Goal: Information Seeking & Learning: Learn about a topic

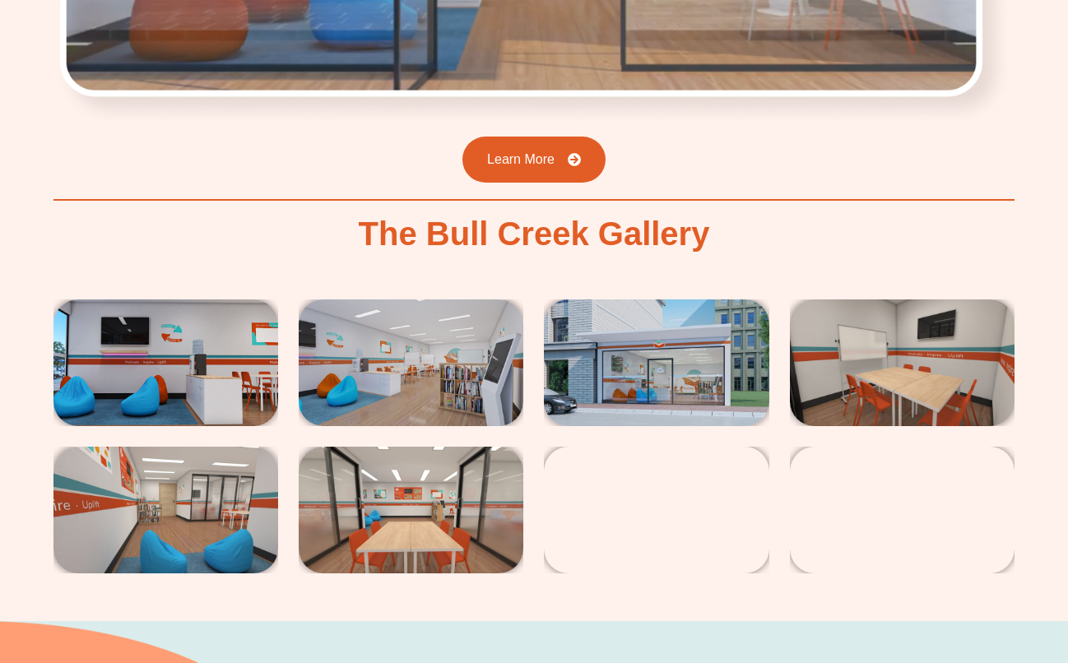
scroll to position [2746, 0]
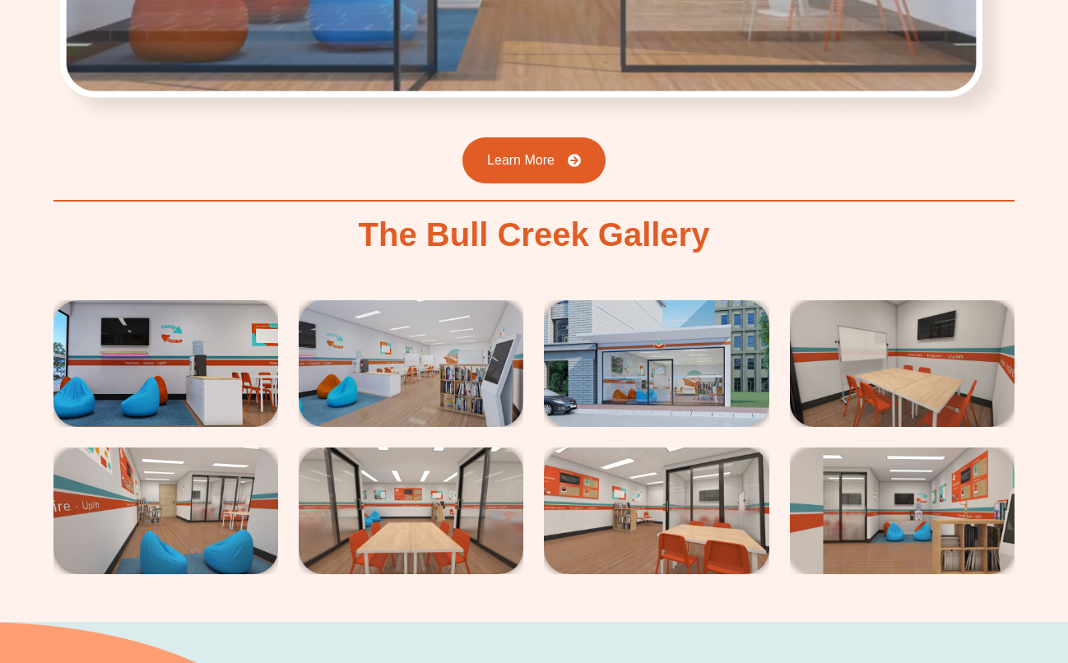
click at [211, 334] on img at bounding box center [165, 363] width 225 height 127
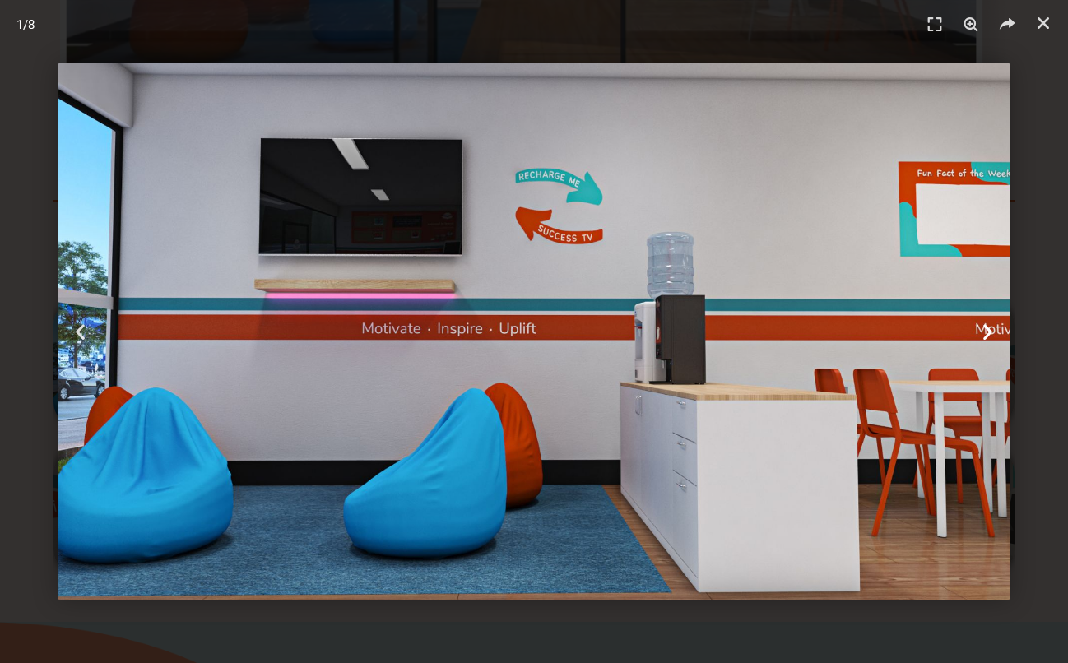
click at [990, 336] on icon "Next slide" at bounding box center [987, 332] width 21 height 21
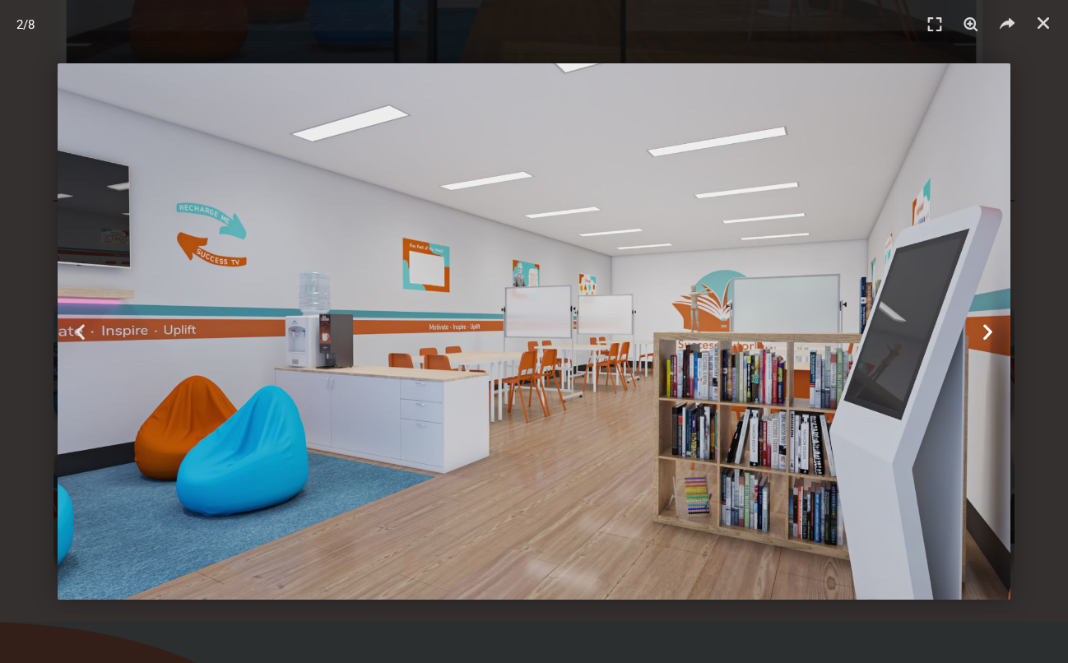
click at [990, 336] on icon "Next slide" at bounding box center [987, 332] width 21 height 21
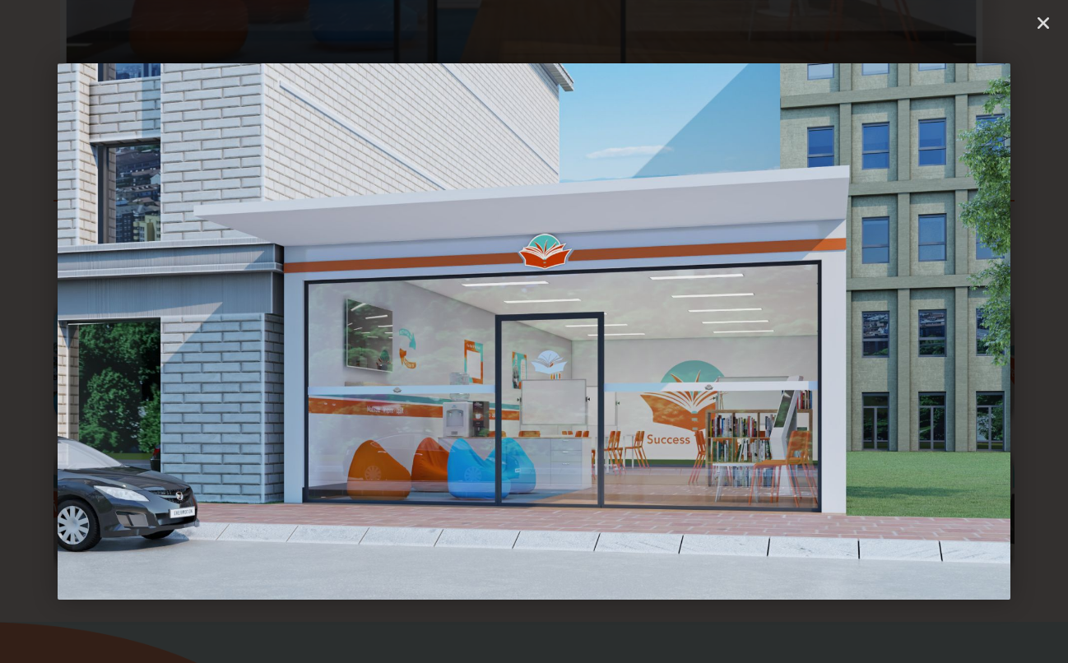
click at [990, 336] on icon "Next slide" at bounding box center [987, 332] width 21 height 21
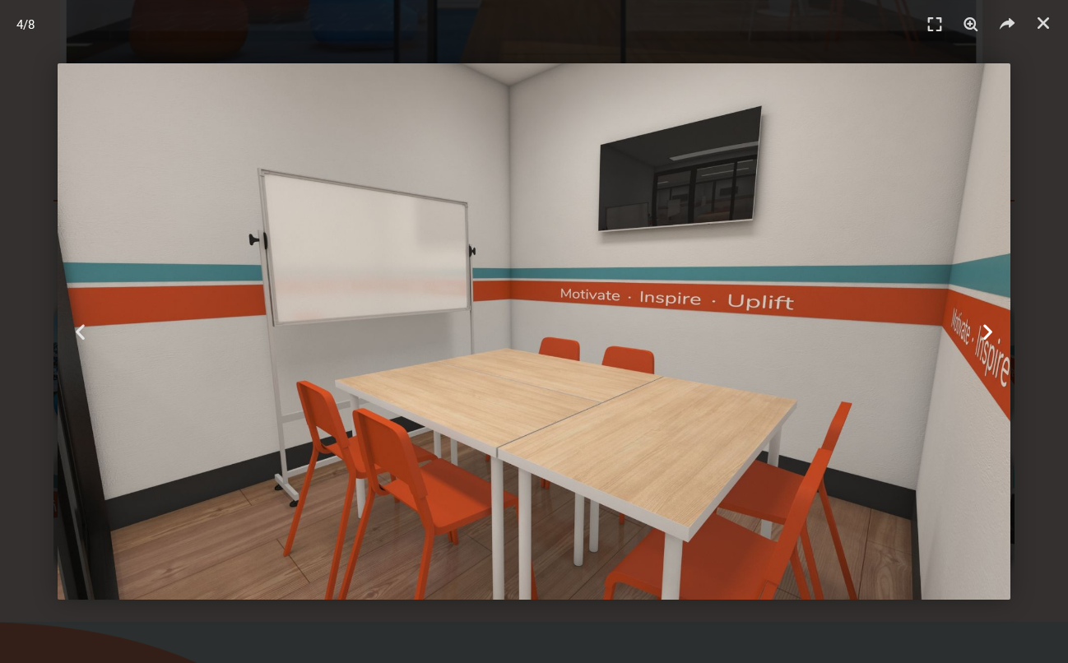
click at [990, 336] on icon "Next slide" at bounding box center [987, 332] width 21 height 21
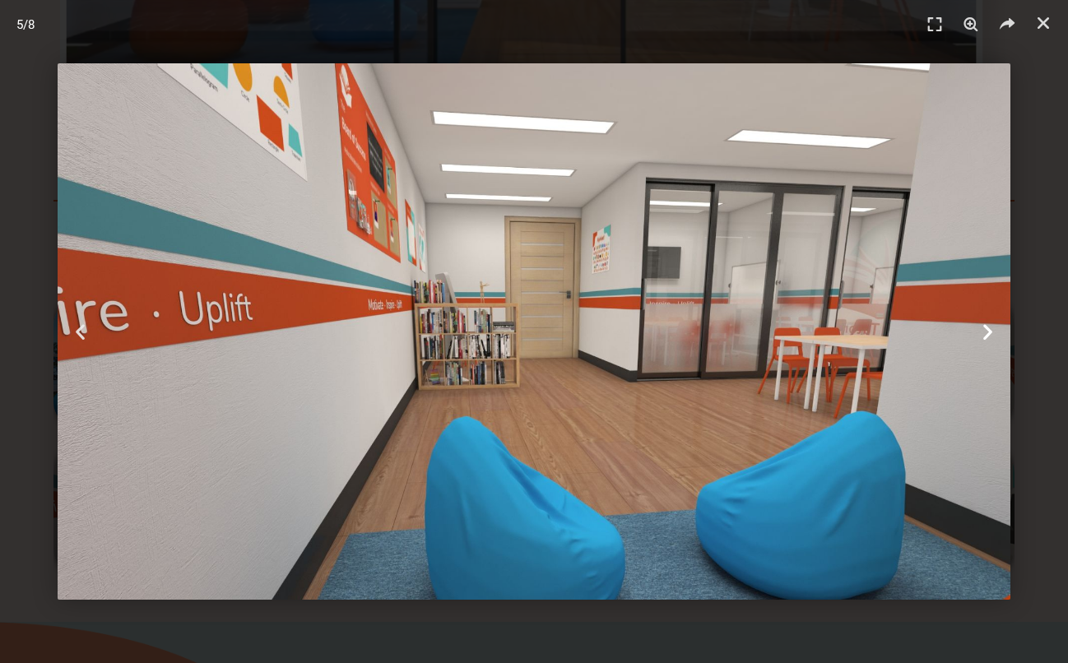
click at [990, 336] on icon "Next slide" at bounding box center [987, 332] width 21 height 21
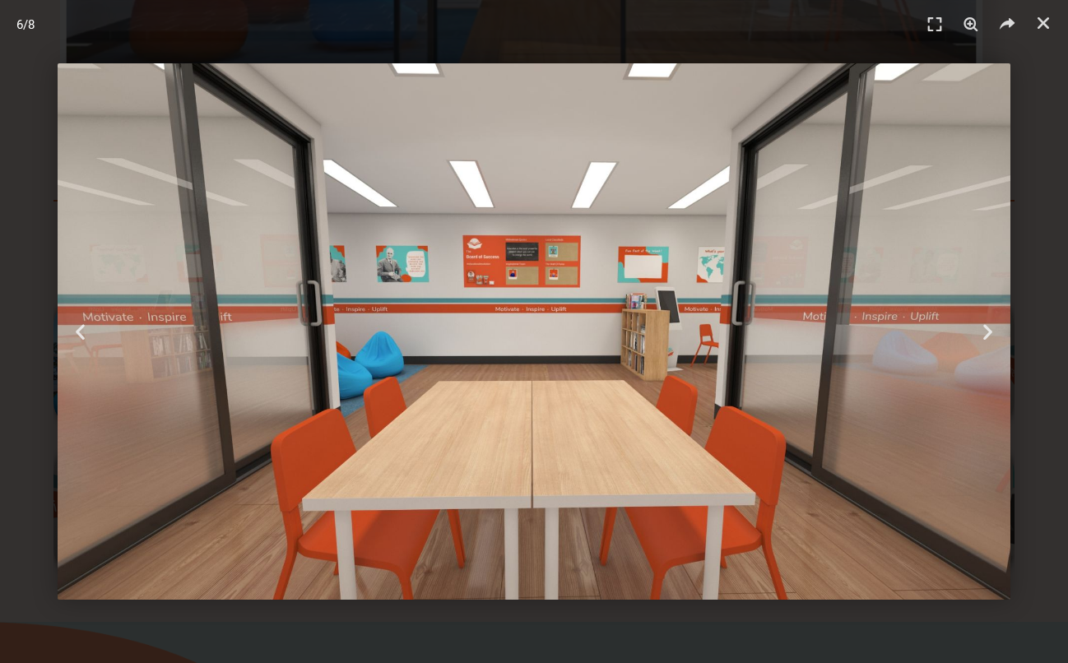
click at [1040, 37] on header "6 / 8" at bounding box center [534, 24] width 1068 height 49
click at [1045, 21] on icon "Close (Esc)" at bounding box center [1043, 23] width 16 height 16
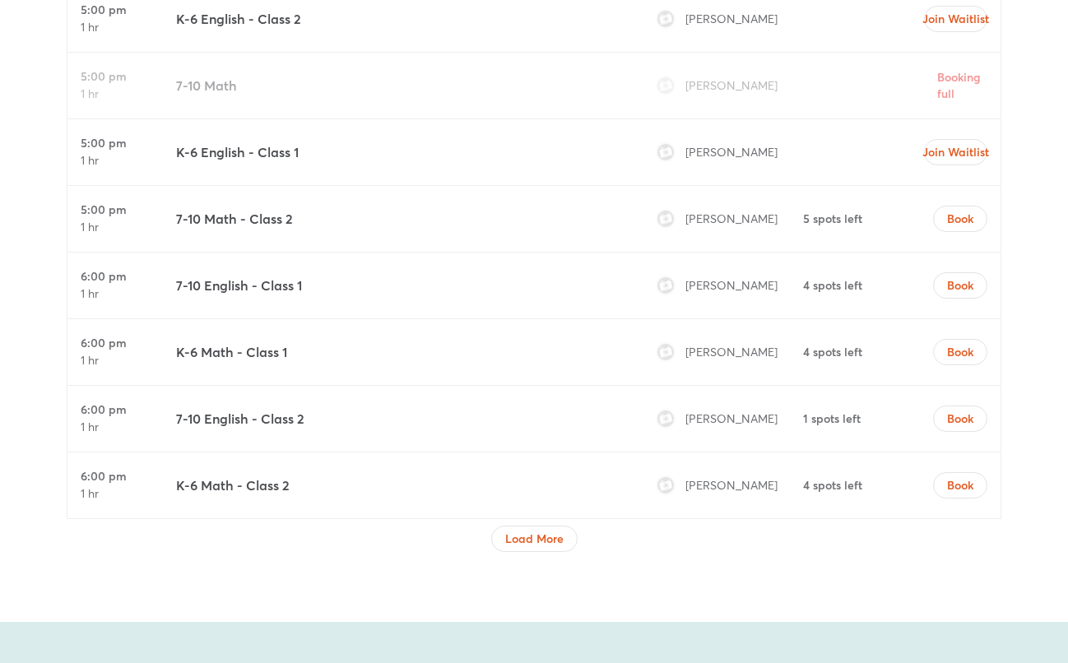
scroll to position [5464, 0]
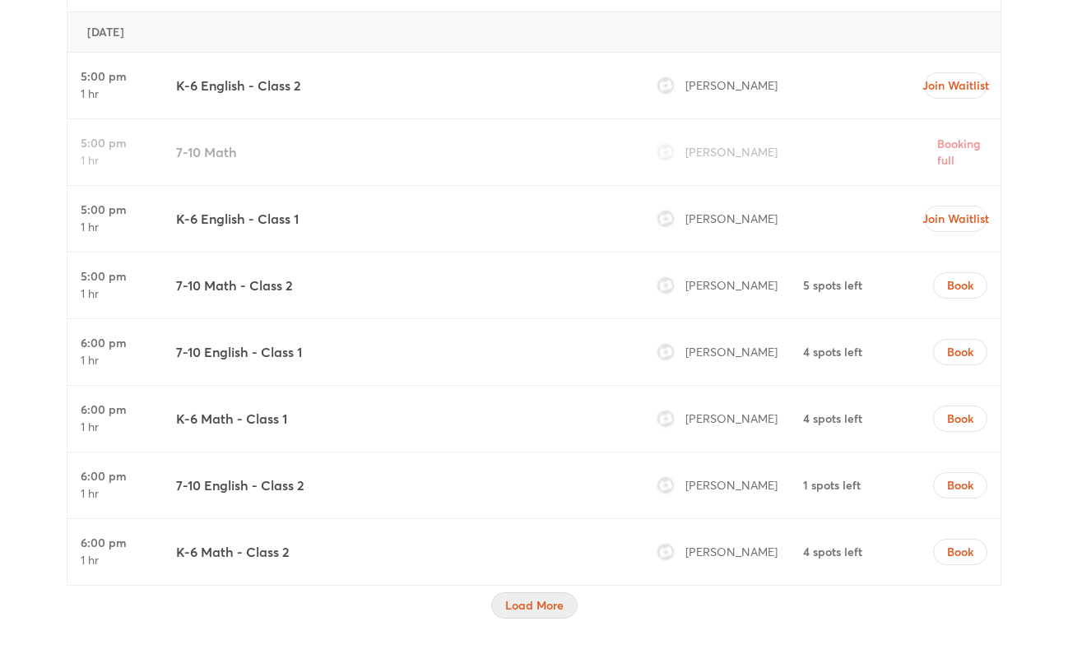
click at [562, 597] on span "Load More" at bounding box center [534, 605] width 58 height 16
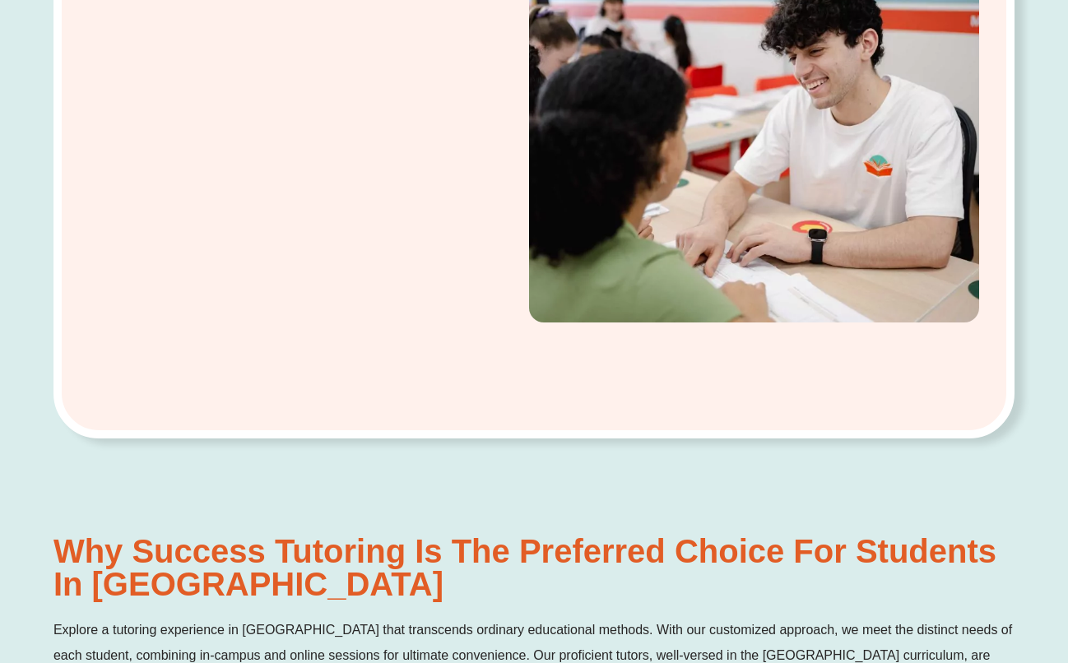
scroll to position [0, 0]
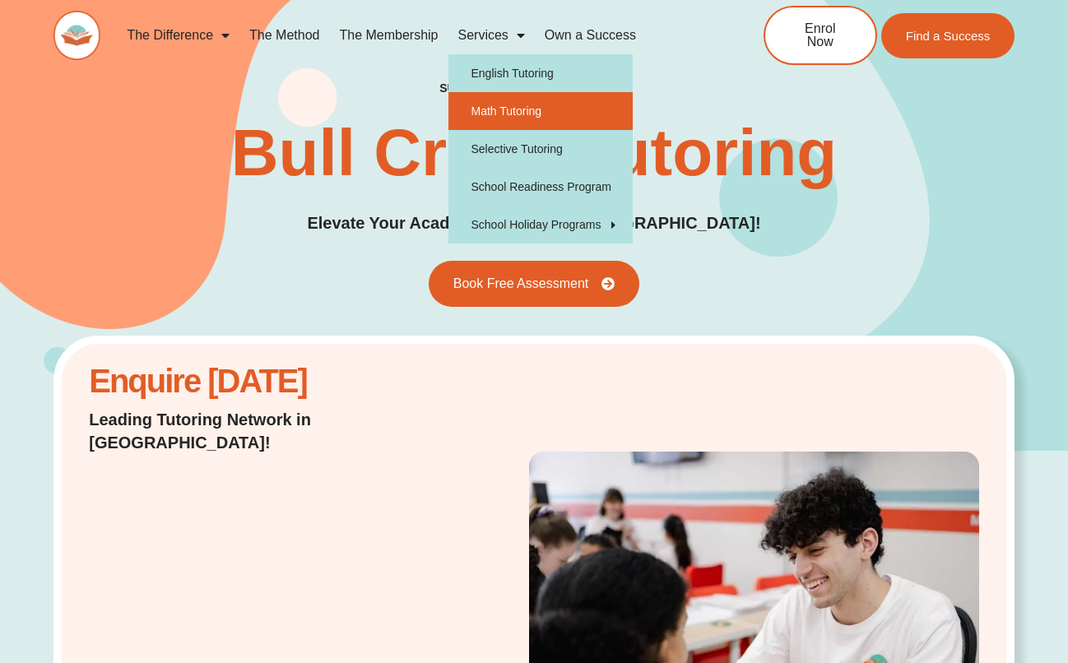
click at [528, 109] on link "Math Tutoring" at bounding box center [540, 111] width 185 height 38
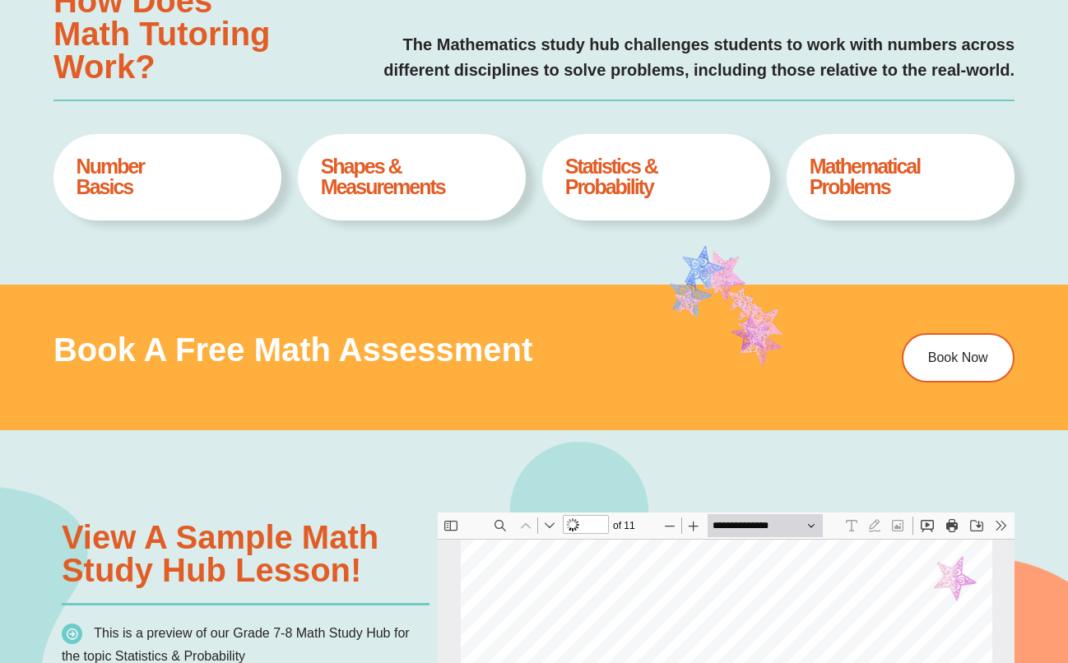
scroll to position [688, 0]
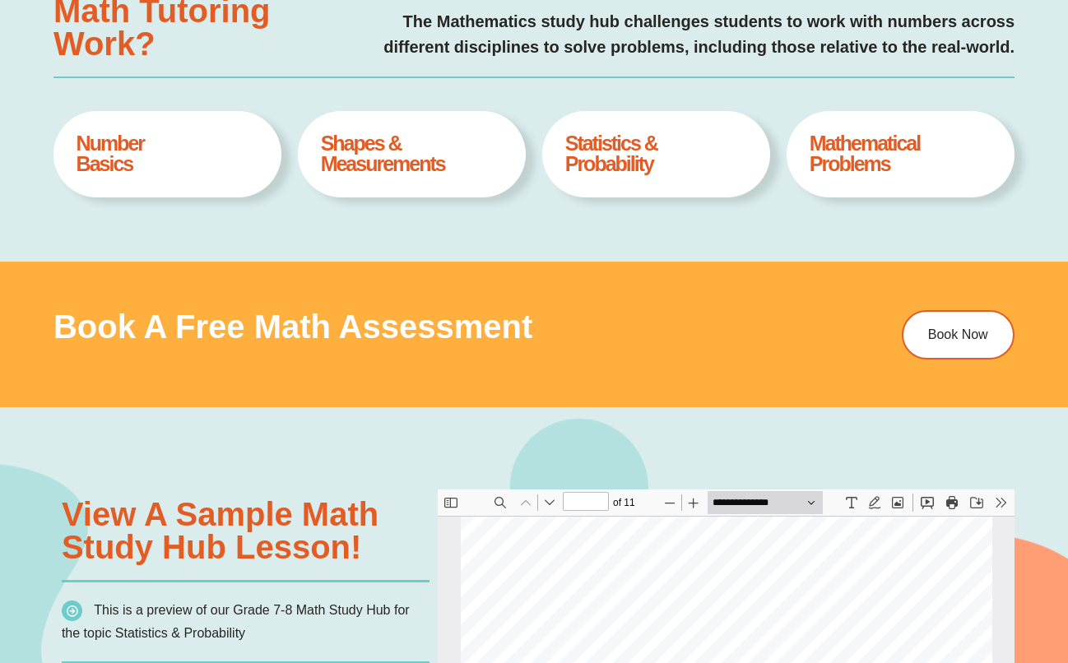
click at [171, 178] on div "Number Basics Book A Free Assesment" at bounding box center [167, 154] width 228 height 86
click at [162, 174] on div "Number Basics Book A Free Assesment" at bounding box center [167, 154] width 228 height 86
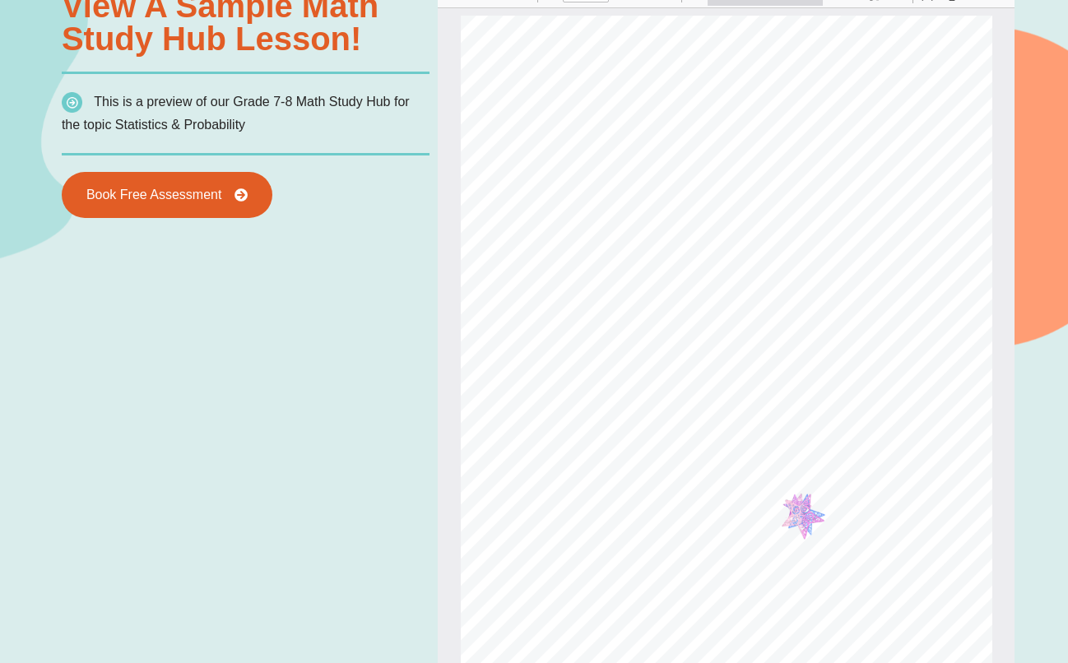
scroll to position [1211, 0]
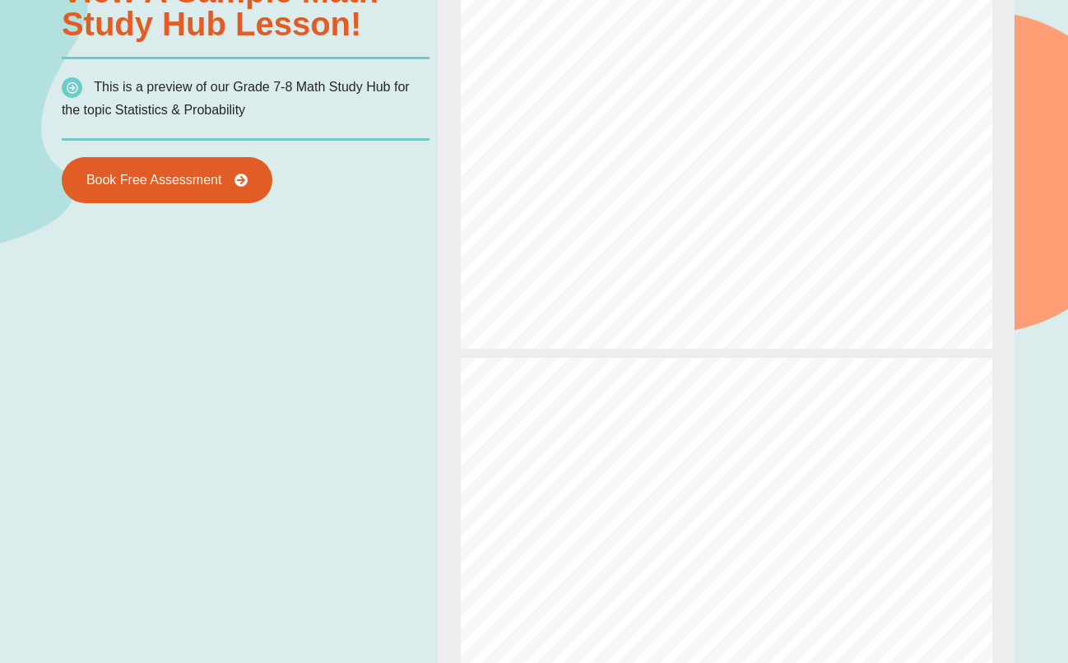
type input "**"
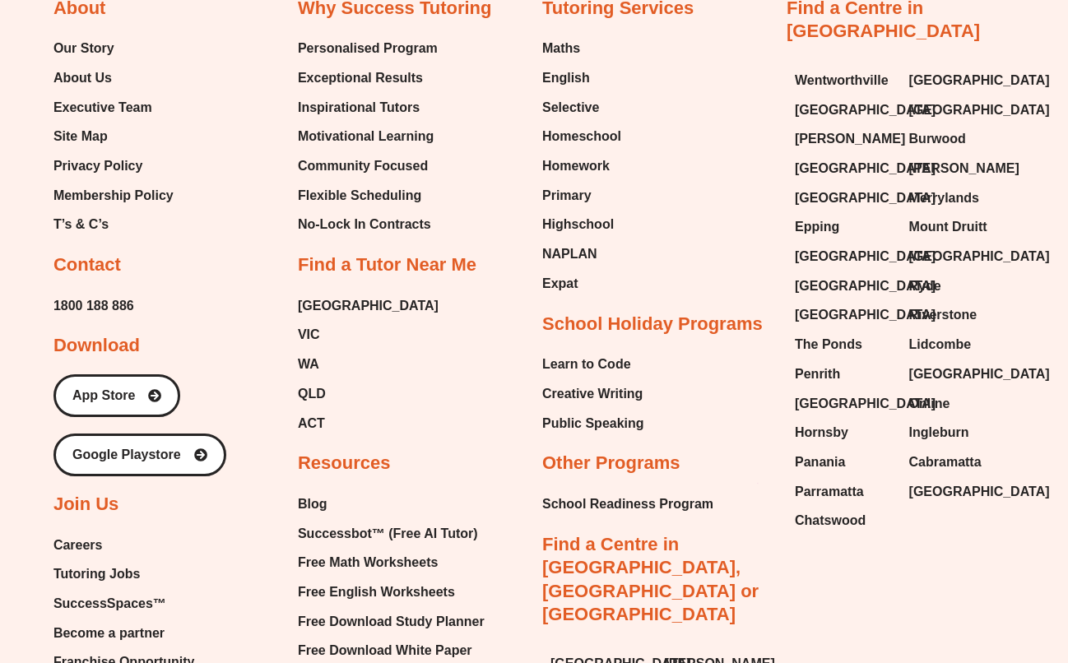
scroll to position [5612, 0]
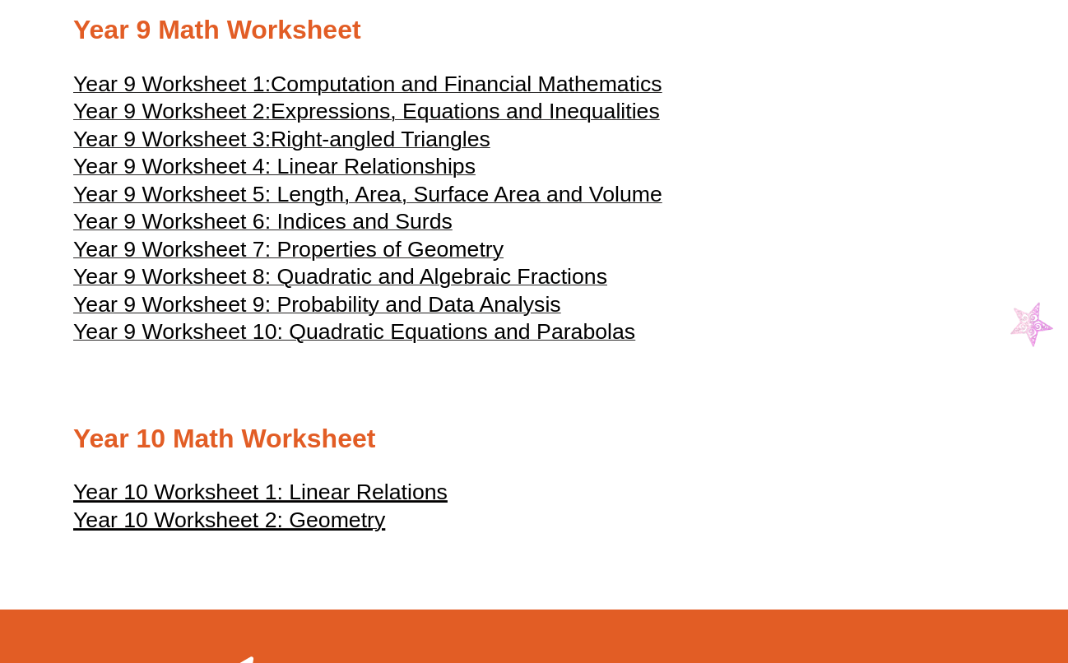
scroll to position [4711, 0]
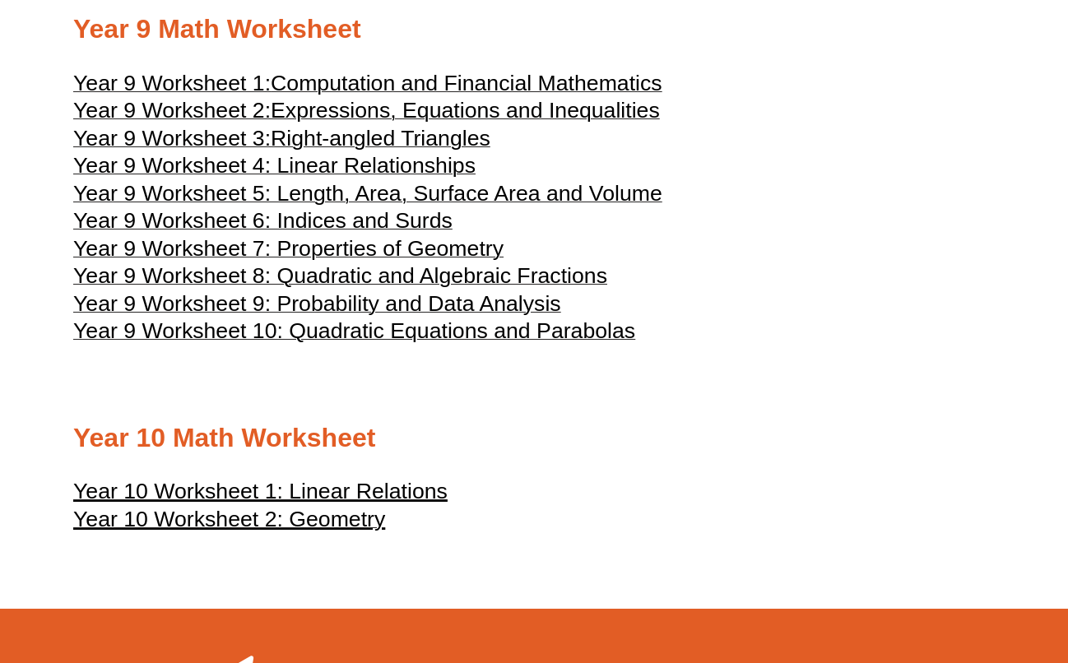
click at [331, 343] on span "Year 9 Worksheet 10: Quadratic Equations and Parabolas" at bounding box center [354, 330] width 562 height 25
click at [423, 123] on span "Expressions, Equations and Inequalities" at bounding box center [465, 110] width 389 height 25
